Goal: Information Seeking & Learning: Find specific fact

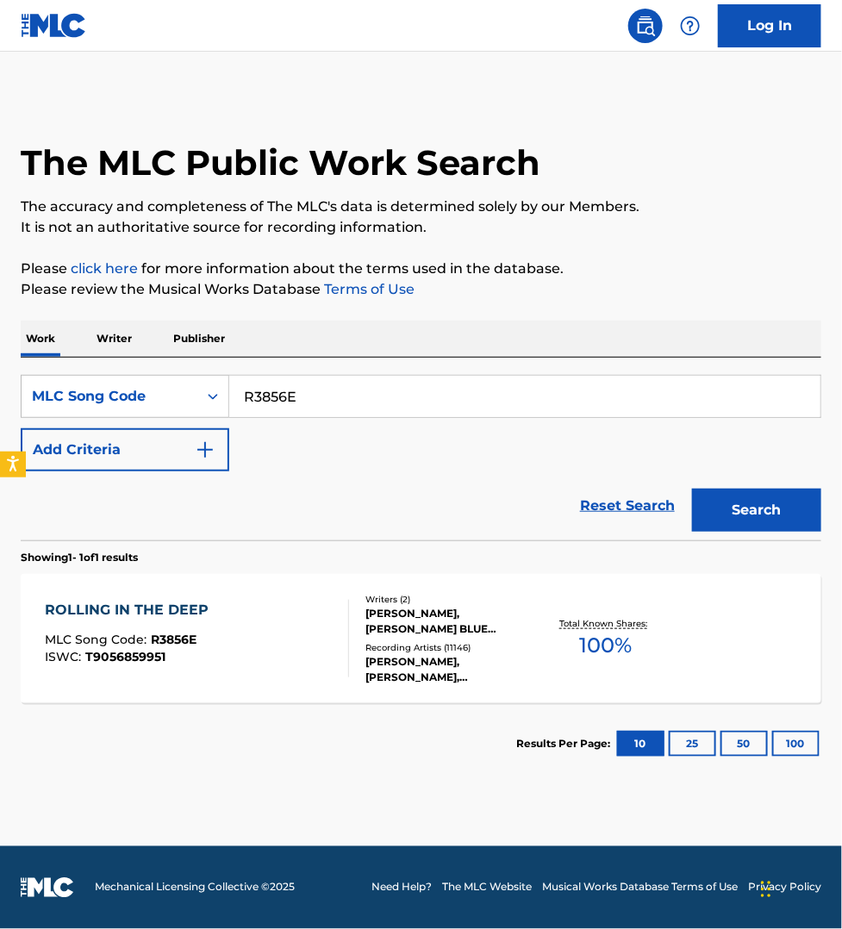
click at [304, 390] on input "R3856E" at bounding box center [524, 396] width 591 height 41
paste input "H18240"
type input "H18240"
click at [692, 489] on button "Search" at bounding box center [756, 510] width 129 height 43
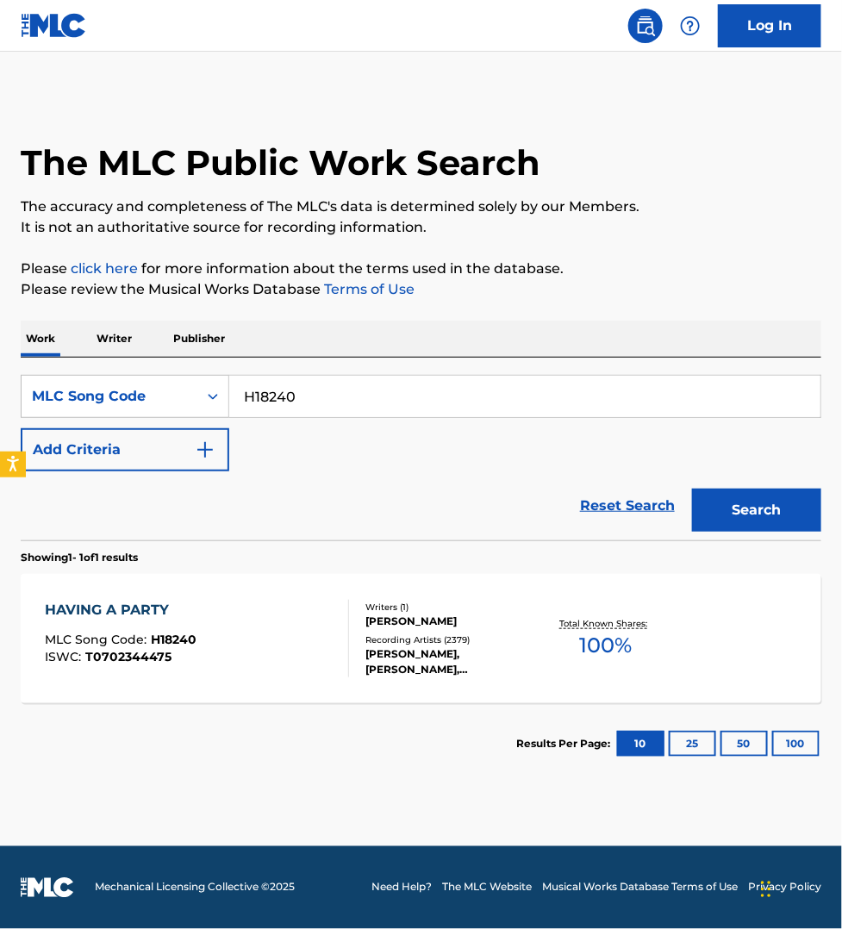
click at [267, 642] on div "HAVING A PARTY MLC Song Code : H18240 ISWC : T0702344475" at bounding box center [197, 639] width 304 height 78
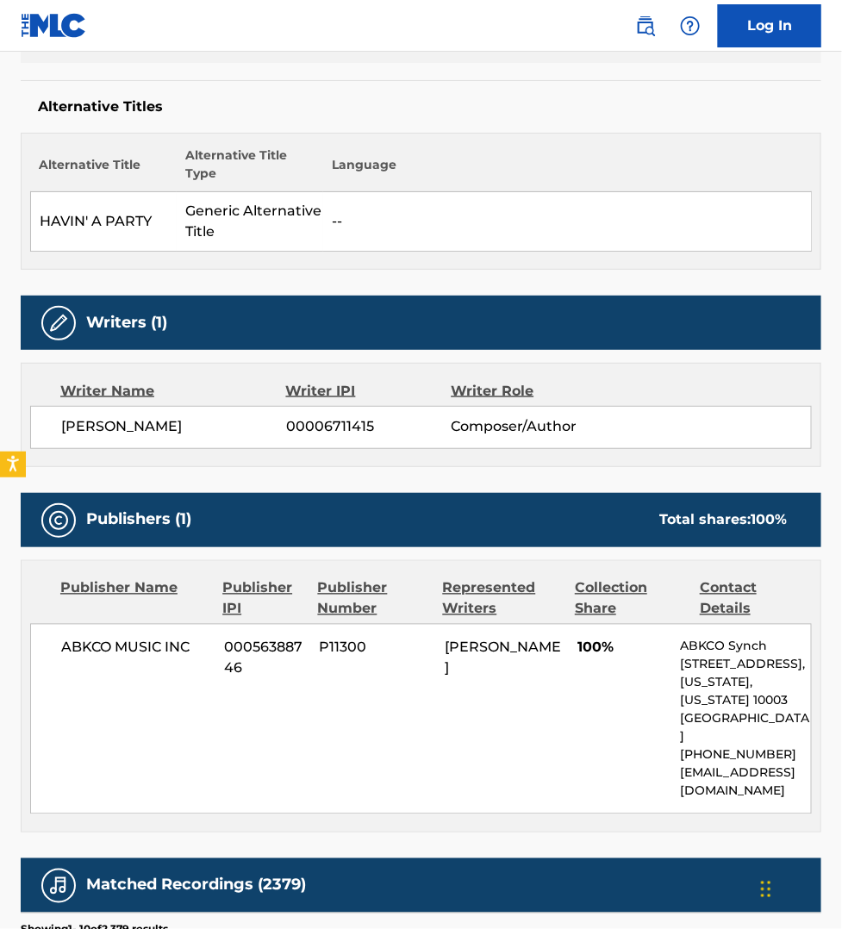
scroll to position [646, 0]
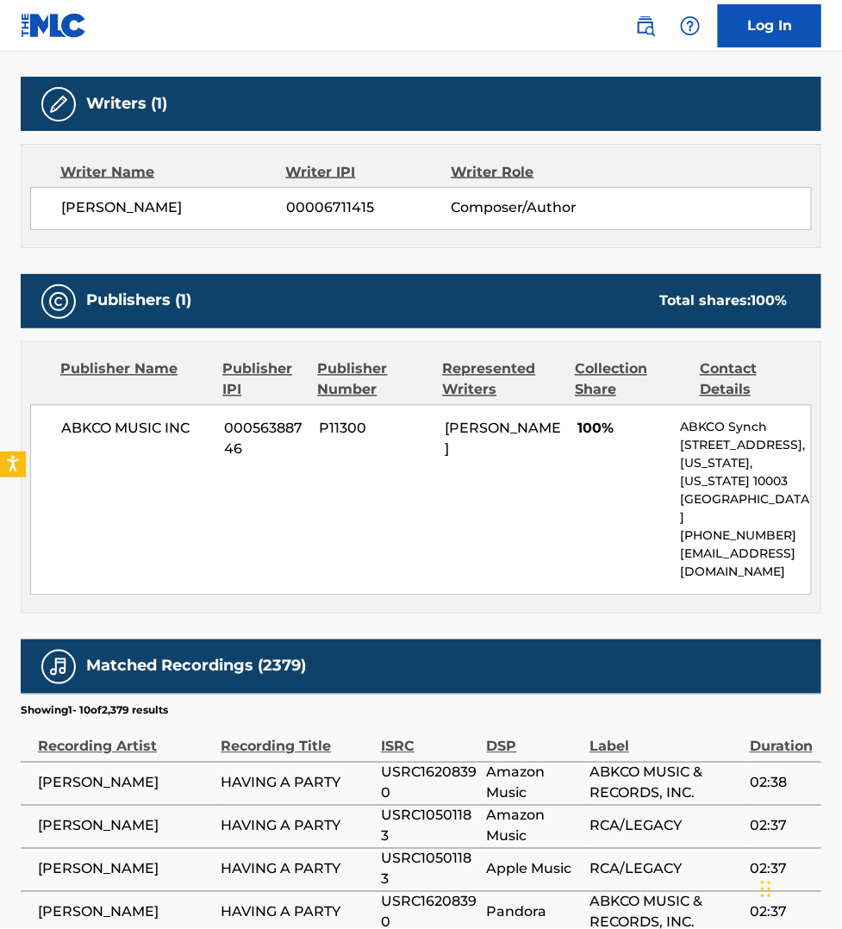
drag, startPoint x: 207, startPoint y: 905, endPoint x: 205, endPoint y: 845, distance: 59.5
click at [207, 905] on span "[PERSON_NAME]" at bounding box center [125, 912] width 174 height 21
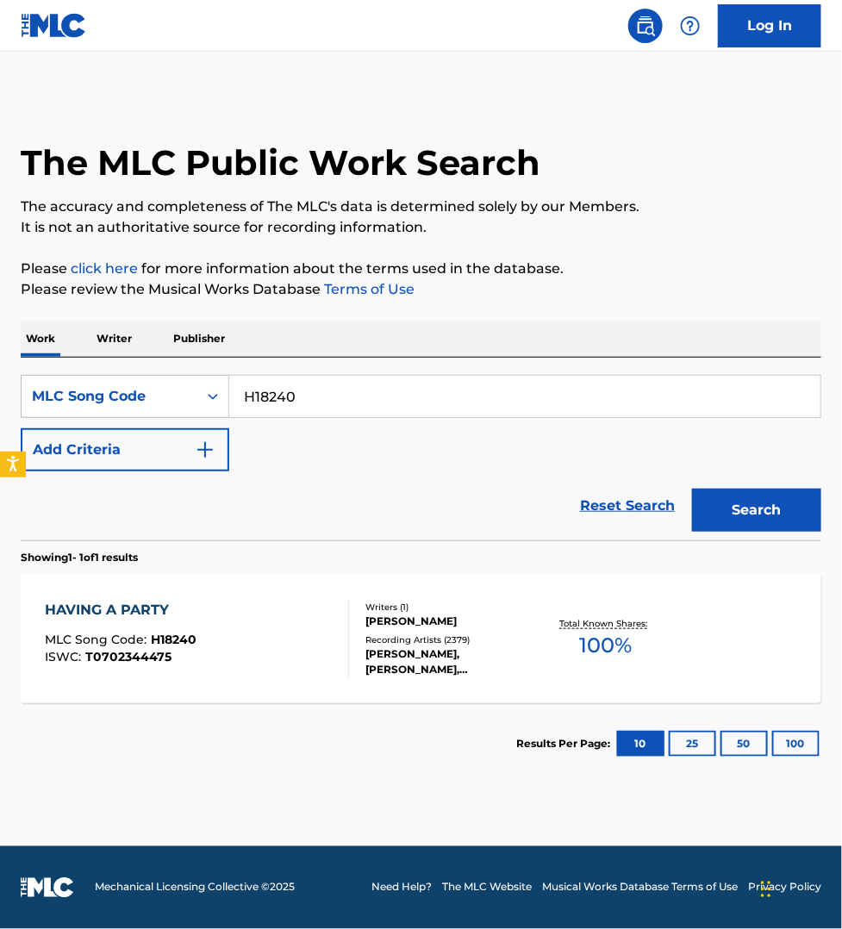
click at [328, 402] on input "H18240" at bounding box center [524, 396] width 591 height 41
paste input "F12243"
type input "F12243"
click at [692, 489] on button "Search" at bounding box center [756, 510] width 129 height 43
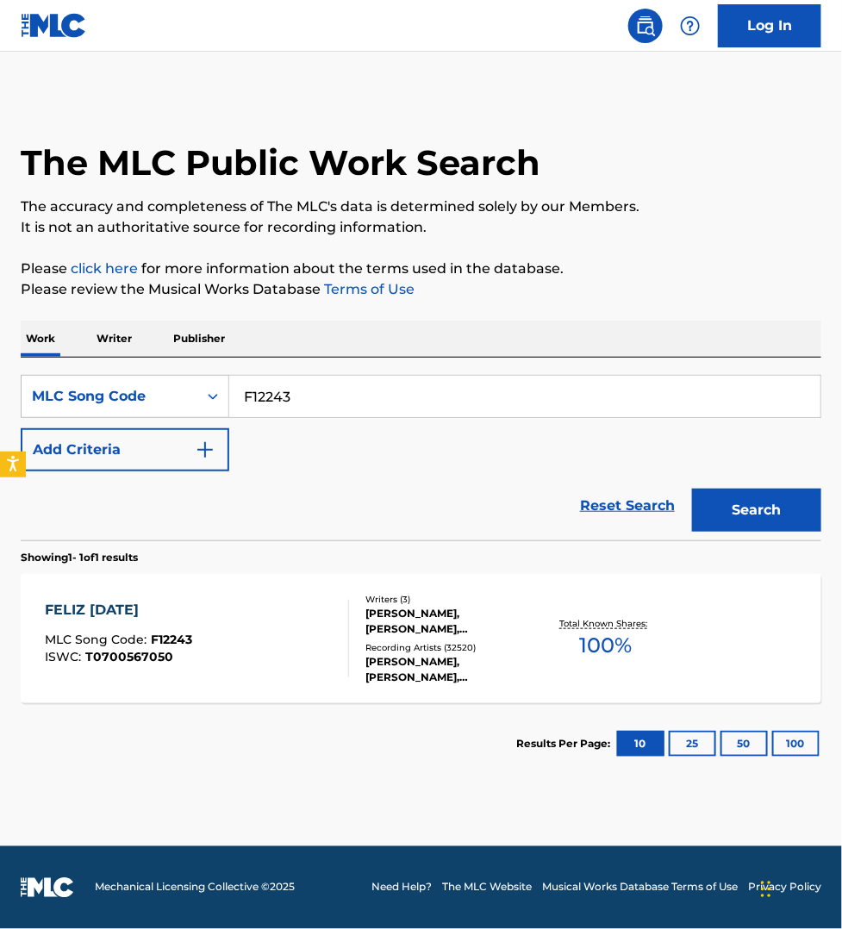
click at [330, 626] on div "FELIZ [DATE] MLC Song Code : F12243 ISWC : T0700567050" at bounding box center [197, 639] width 304 height 78
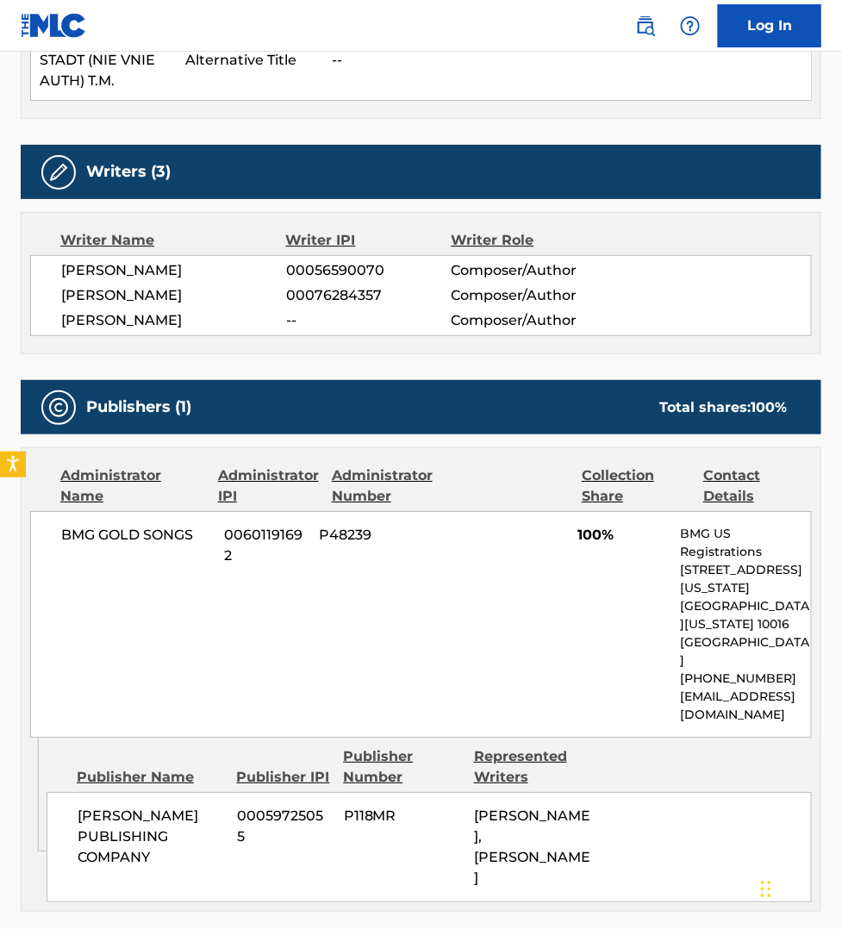
scroll to position [1238, 0]
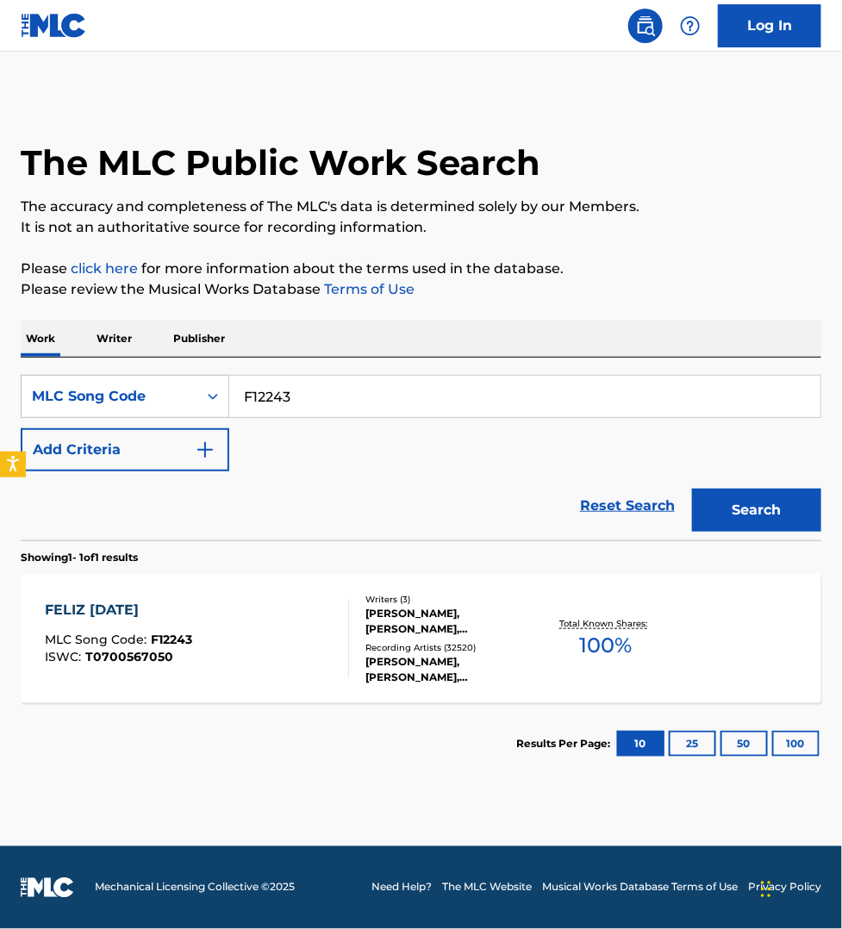
click at [350, 402] on input "F12243" at bounding box center [524, 396] width 591 height 41
paste input "it's christmas time (in [GEOGRAPHIC_DATA])"
click at [692, 489] on button "Search" at bounding box center [756, 510] width 129 height 43
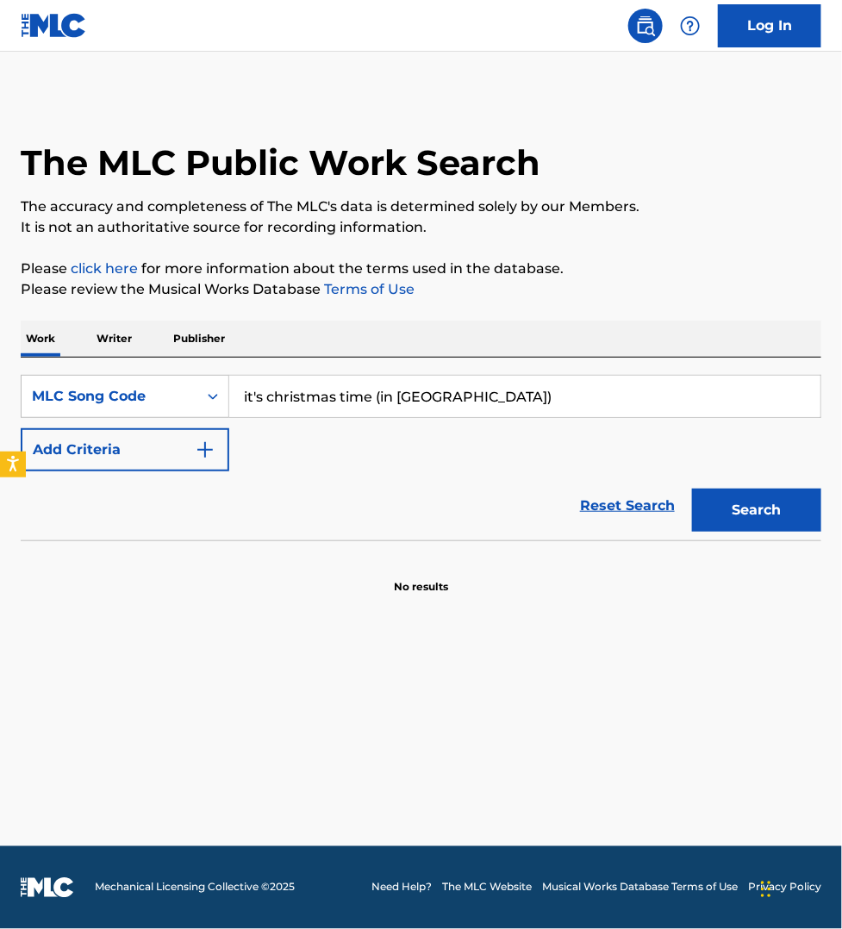
click at [350, 402] on input "it's christmas time (in [GEOGRAPHIC_DATA])" at bounding box center [524, 396] width 591 height 41
click at [293, 390] on input "it's christmas time (in [GEOGRAPHIC_DATA])" at bounding box center [524, 396] width 591 height 41
click at [293, 392] on input "it's christmas time (in [GEOGRAPHIC_DATA])" at bounding box center [524, 396] width 591 height 41
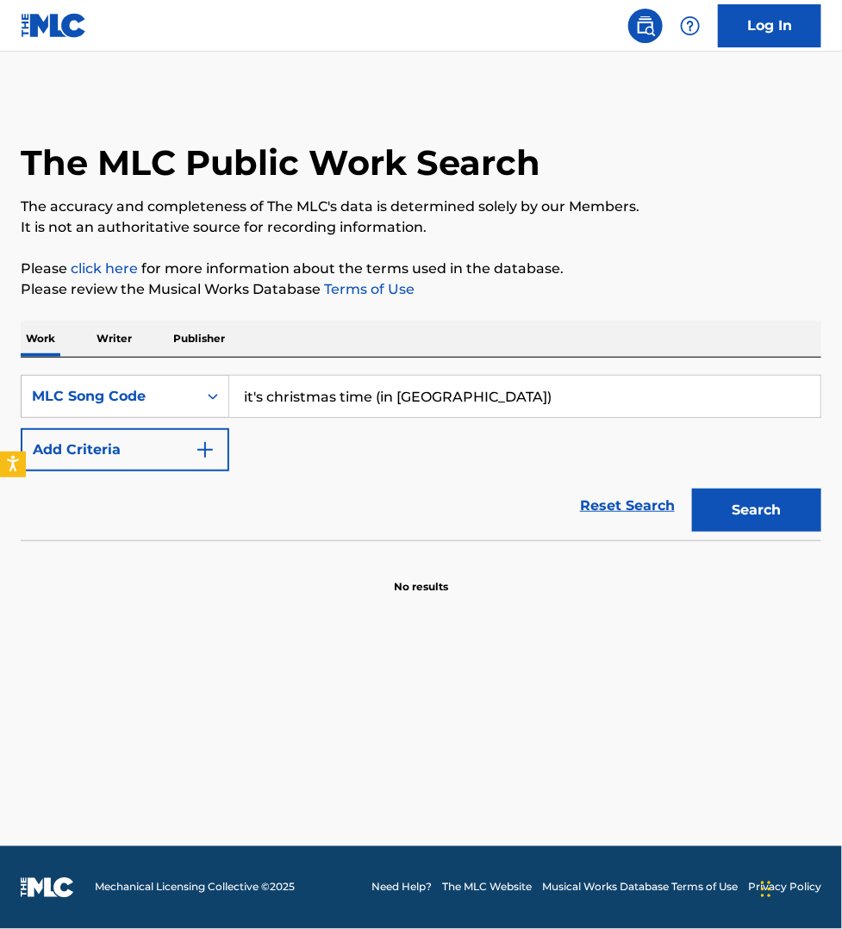
click at [293, 392] on input "it's christmas time (in [GEOGRAPHIC_DATA])" at bounding box center [524, 396] width 591 height 41
paste input "AW4L96"
click at [692, 489] on button "Search" at bounding box center [756, 510] width 129 height 43
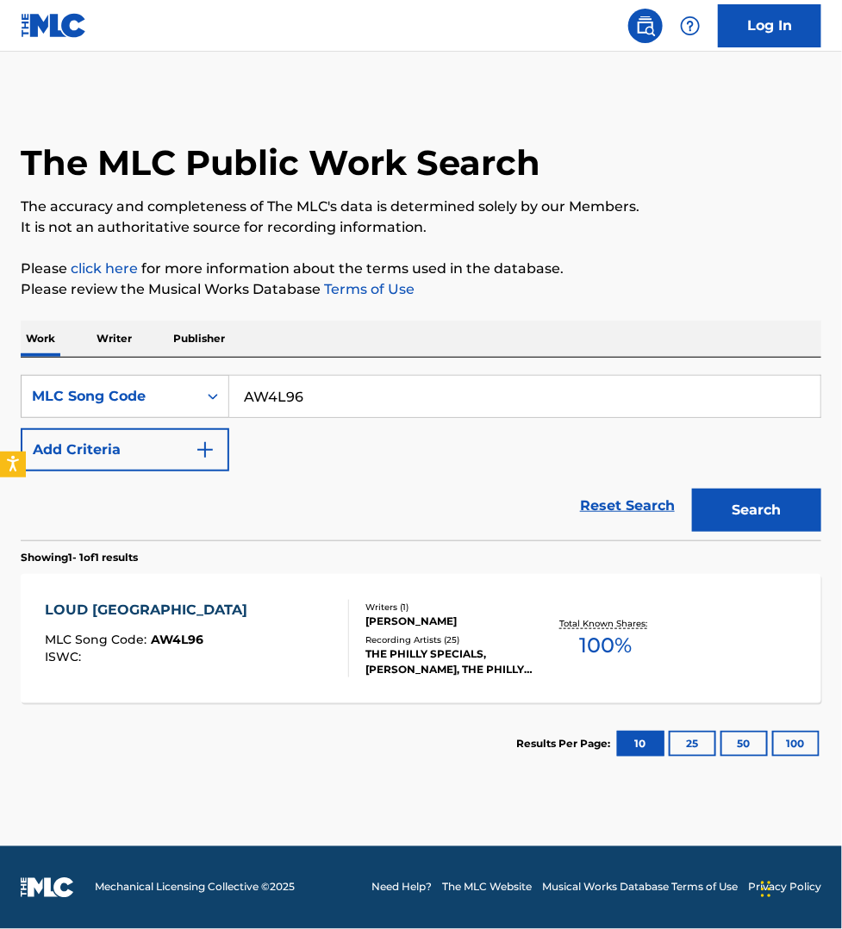
click at [294, 383] on input "AW4L96" at bounding box center [524, 396] width 591 height 41
paste input "PVBBL8"
type input "PVBBL8"
click at [692, 489] on button "Search" at bounding box center [756, 510] width 129 height 43
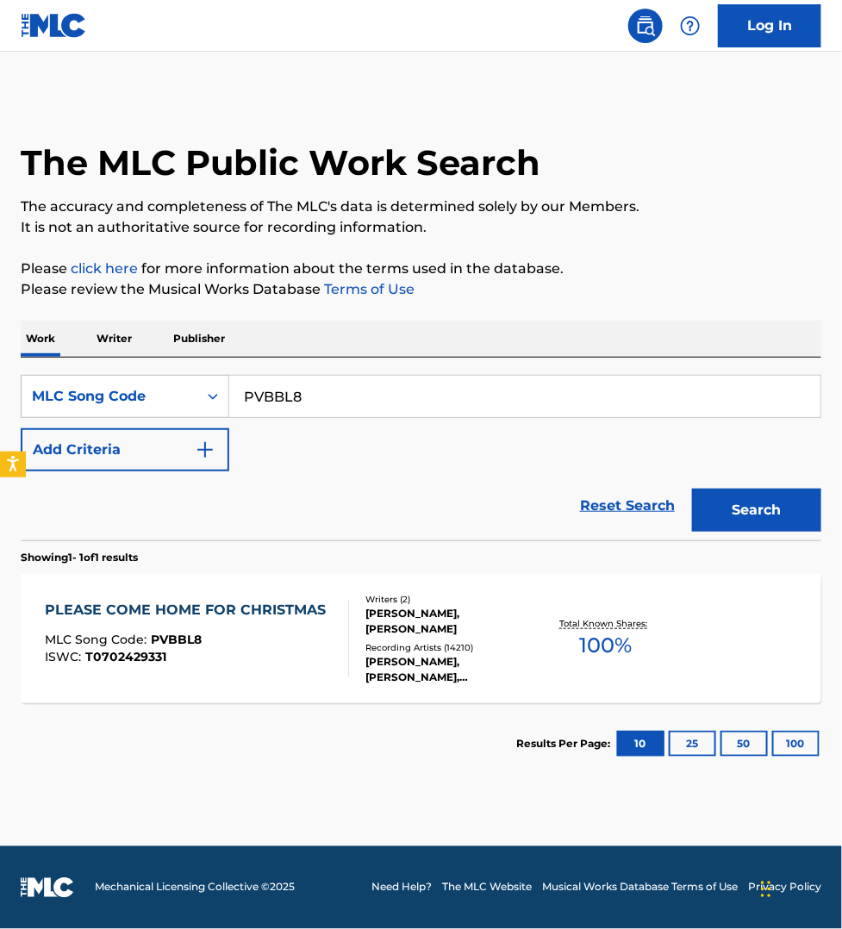
click at [289, 656] on div "ISWC : T0702429331" at bounding box center [189, 657] width 289 height 13
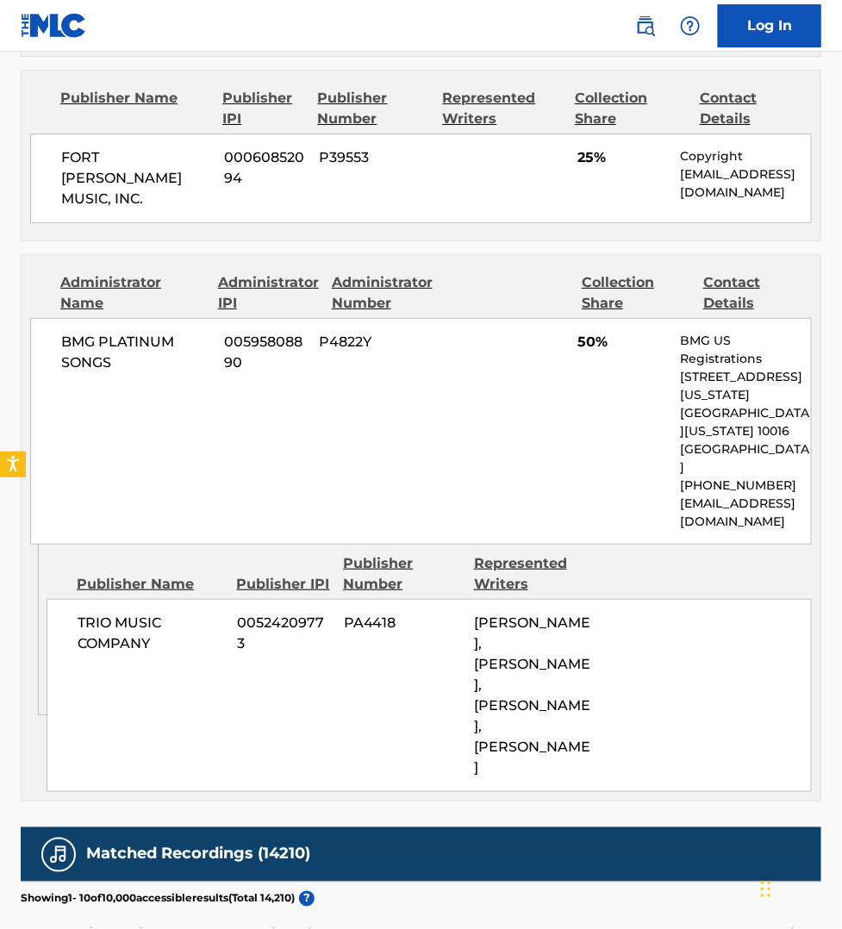
scroll to position [1696, 0]
